Goal: Complete application form

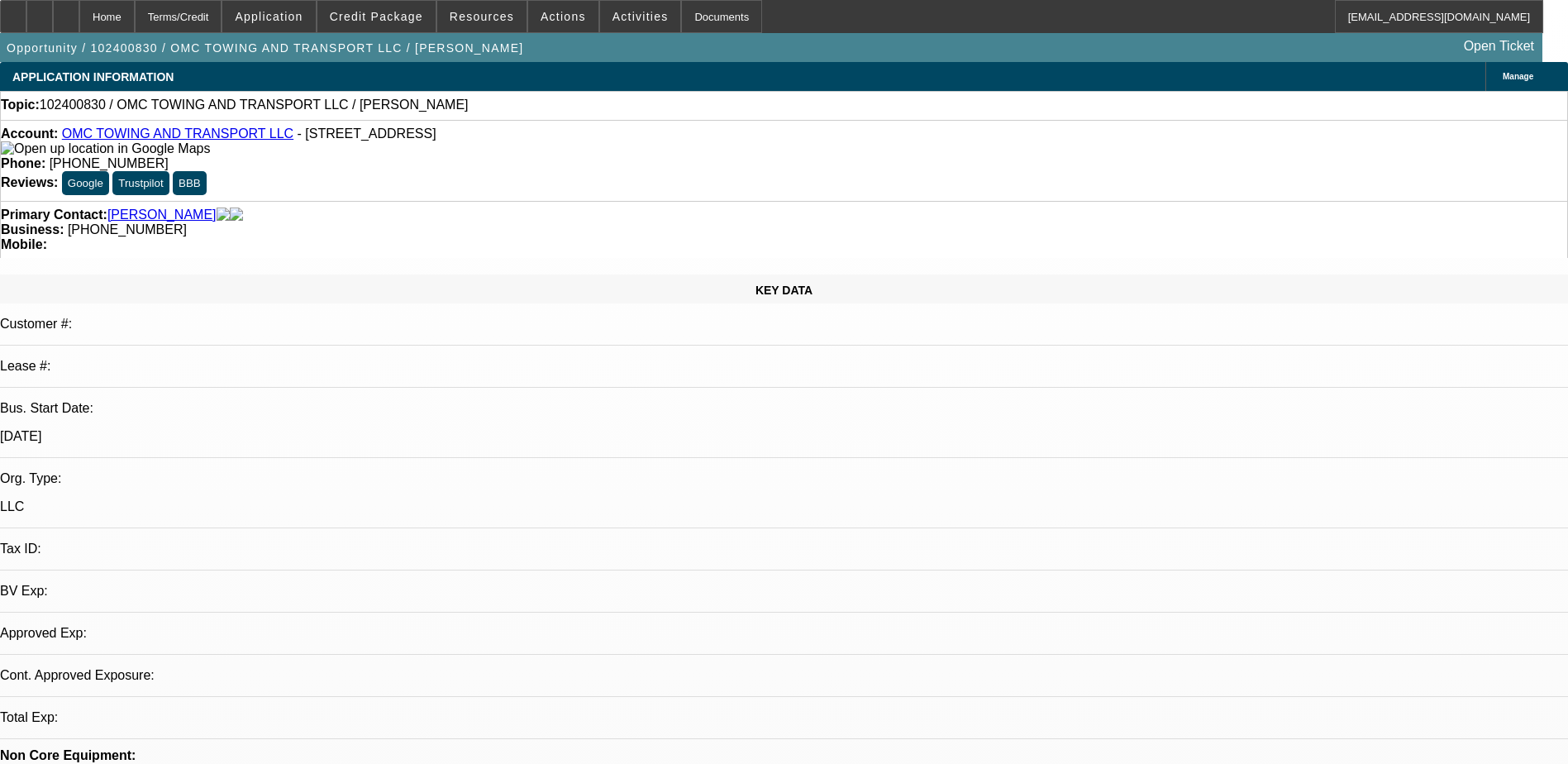
select select "0"
select select "2"
select select "0.1"
select select "1"
select select "2"
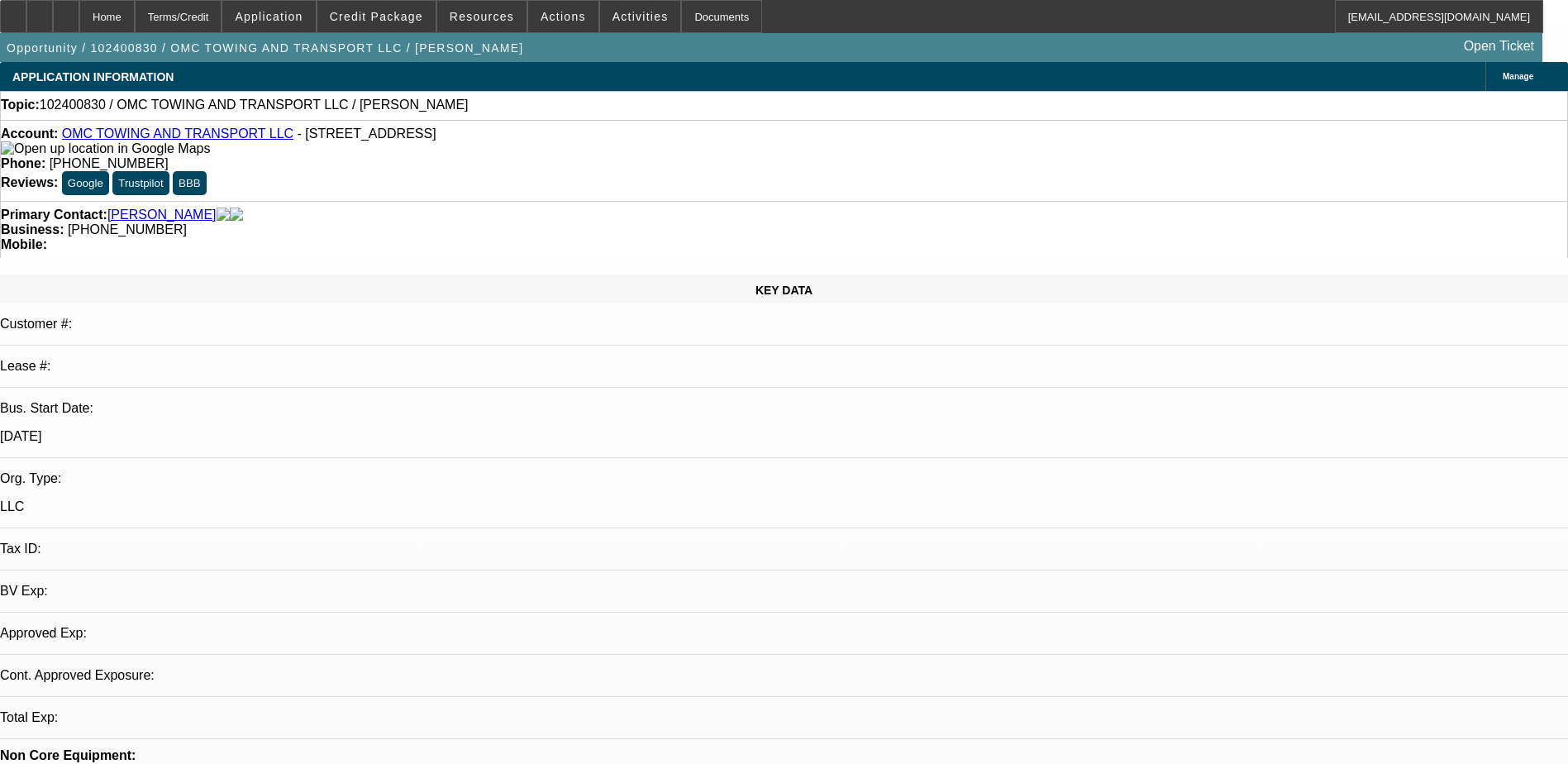
select select "4"
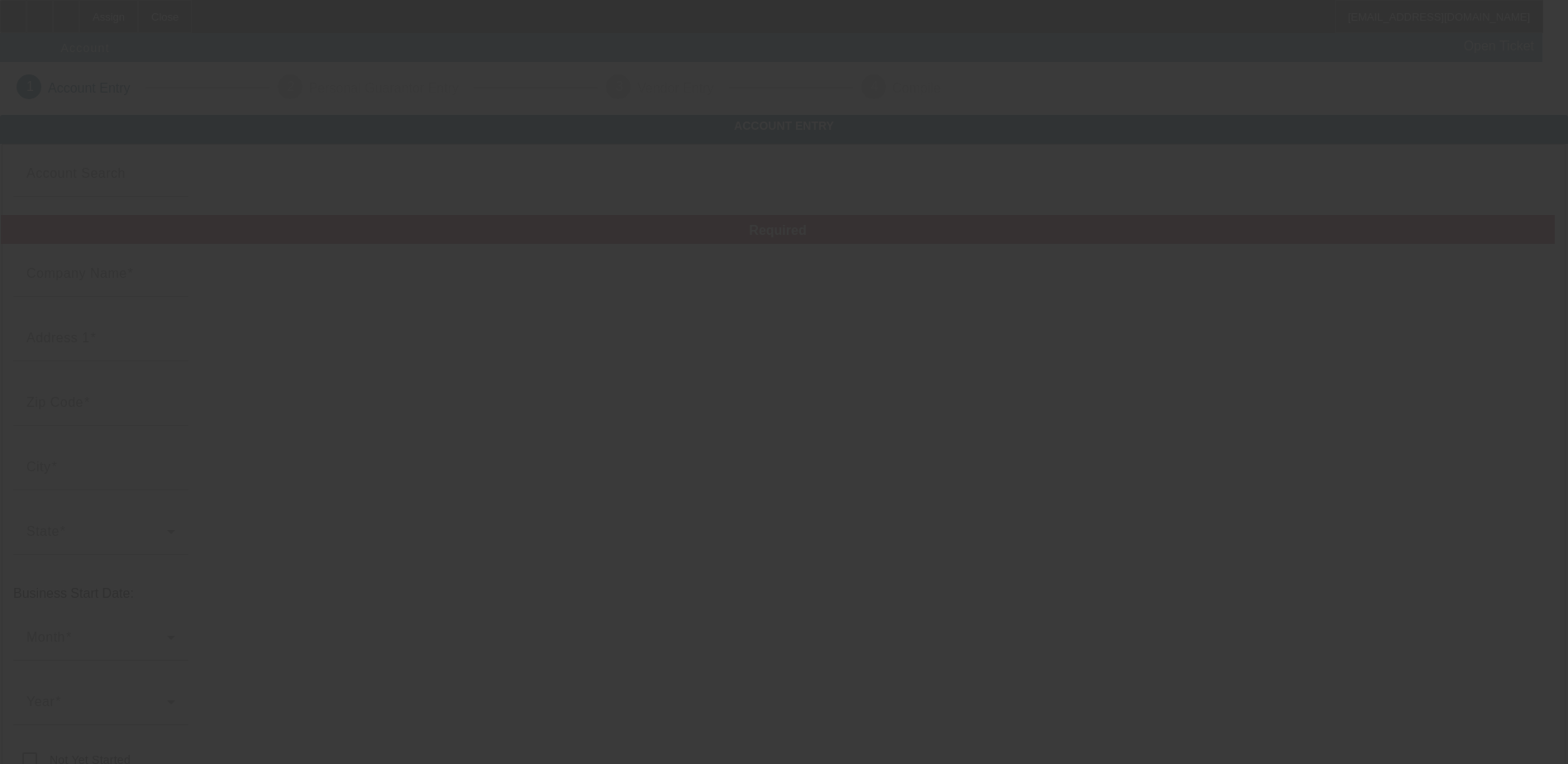
type input "Greens Paradise Towing"
type input "774 Roe Rd"
type input "95969"
type input "Paradise"
type input "(530) 815-5666"
